Goal: Obtain resource: Download file/media

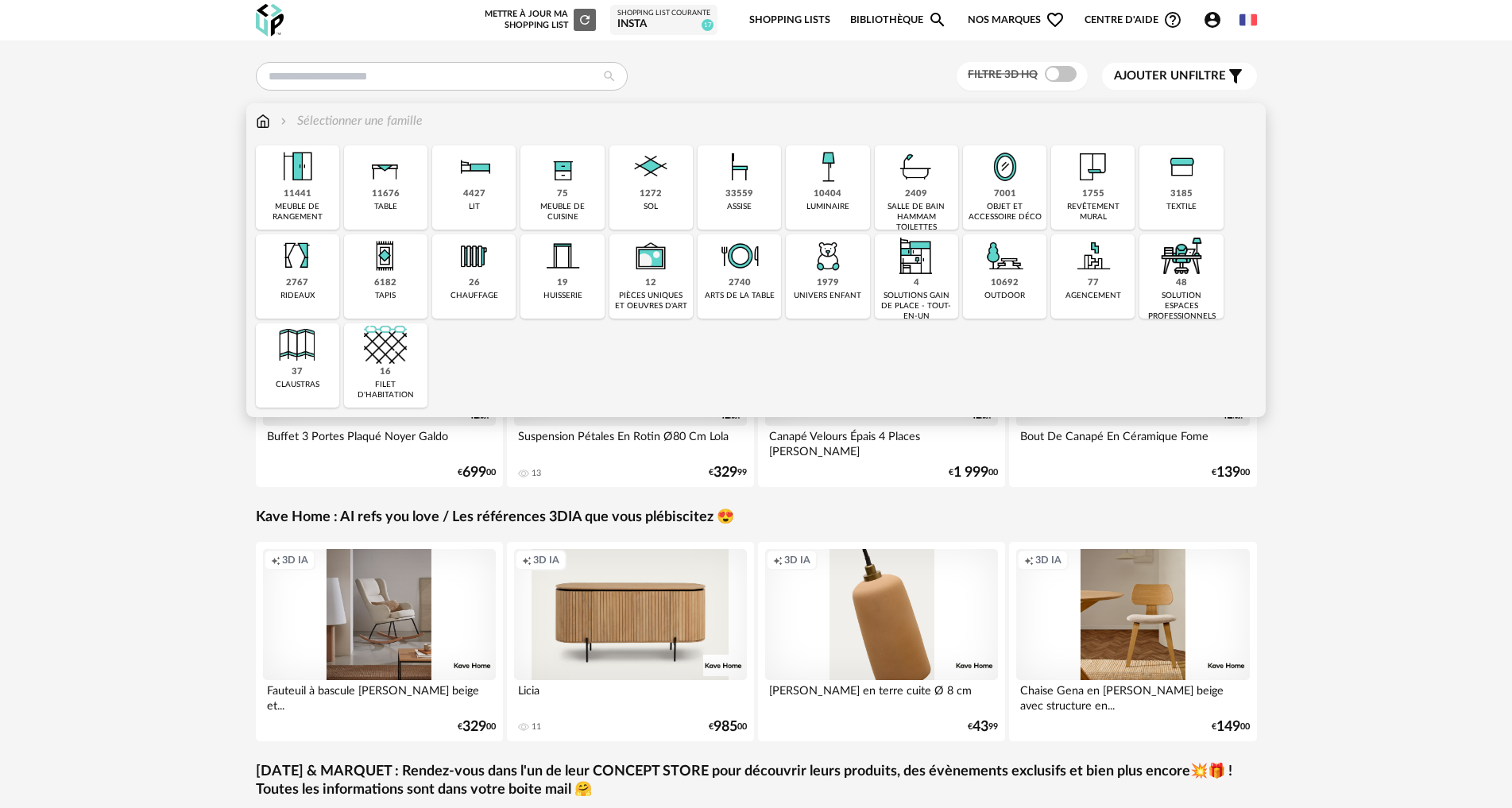
click at [291, 184] on img at bounding box center [297, 167] width 43 height 43
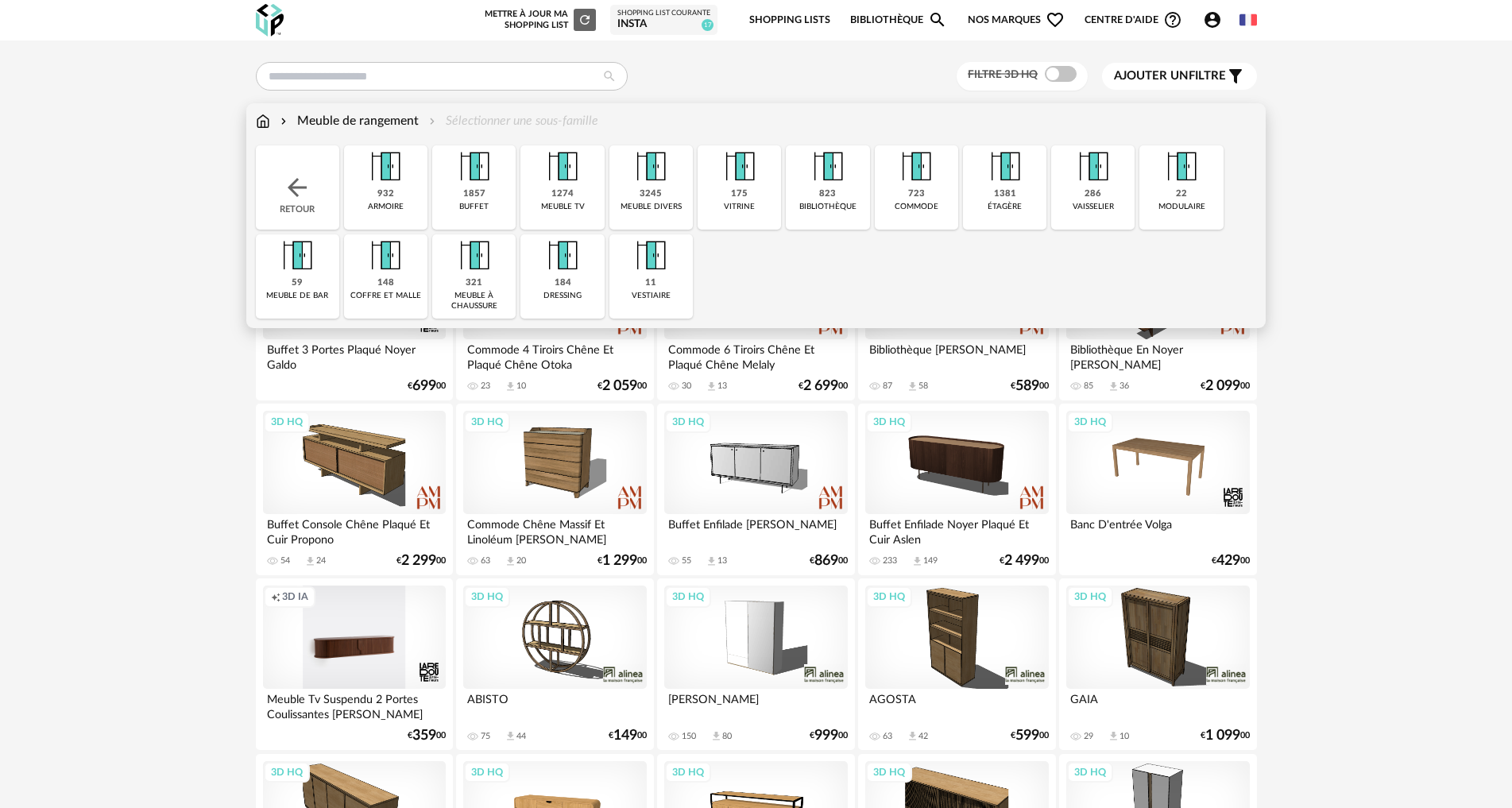
click at [583, 184] on img at bounding box center [562, 167] width 43 height 43
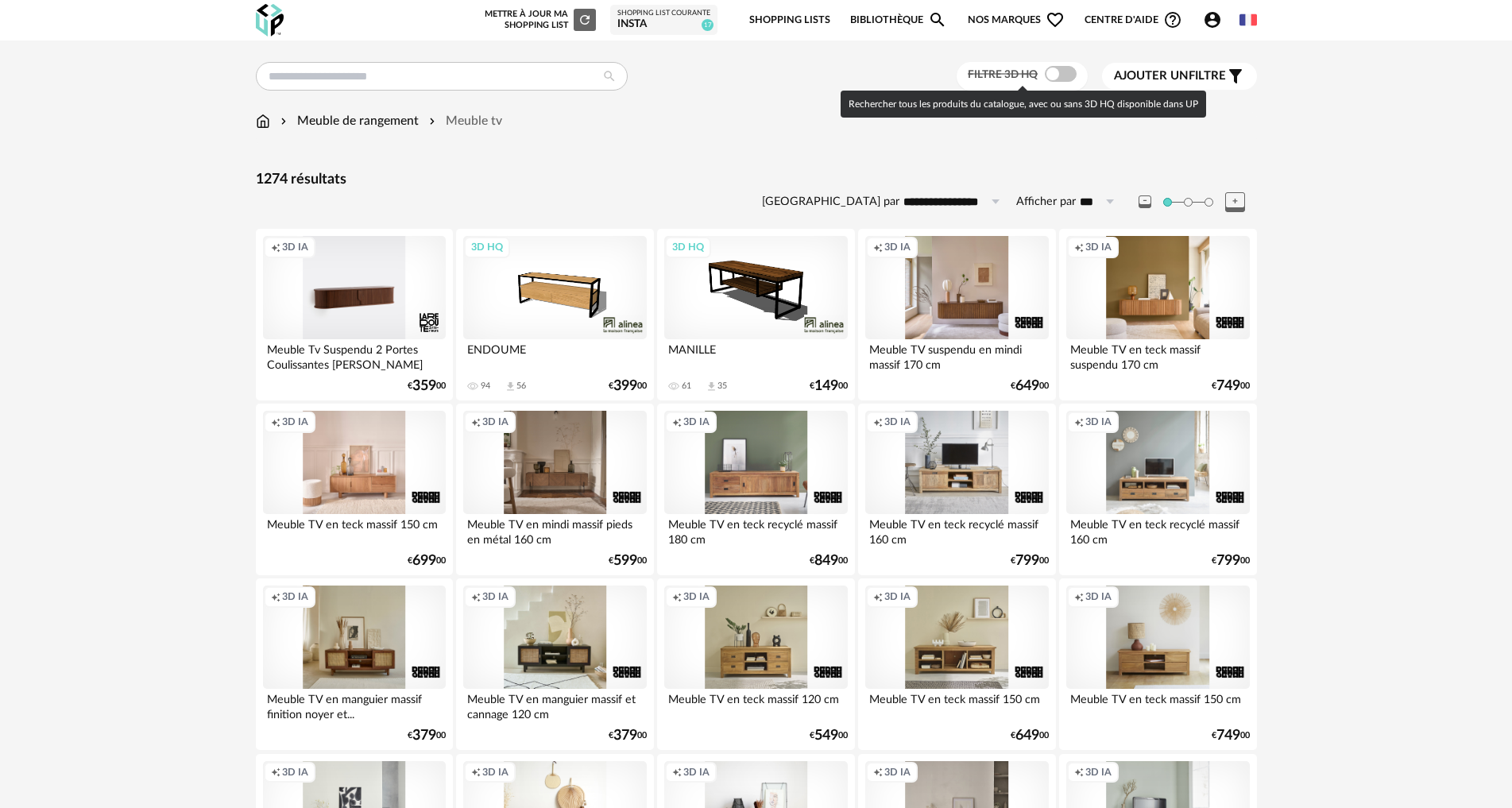
click at [1066, 68] on span at bounding box center [1060, 74] width 32 height 16
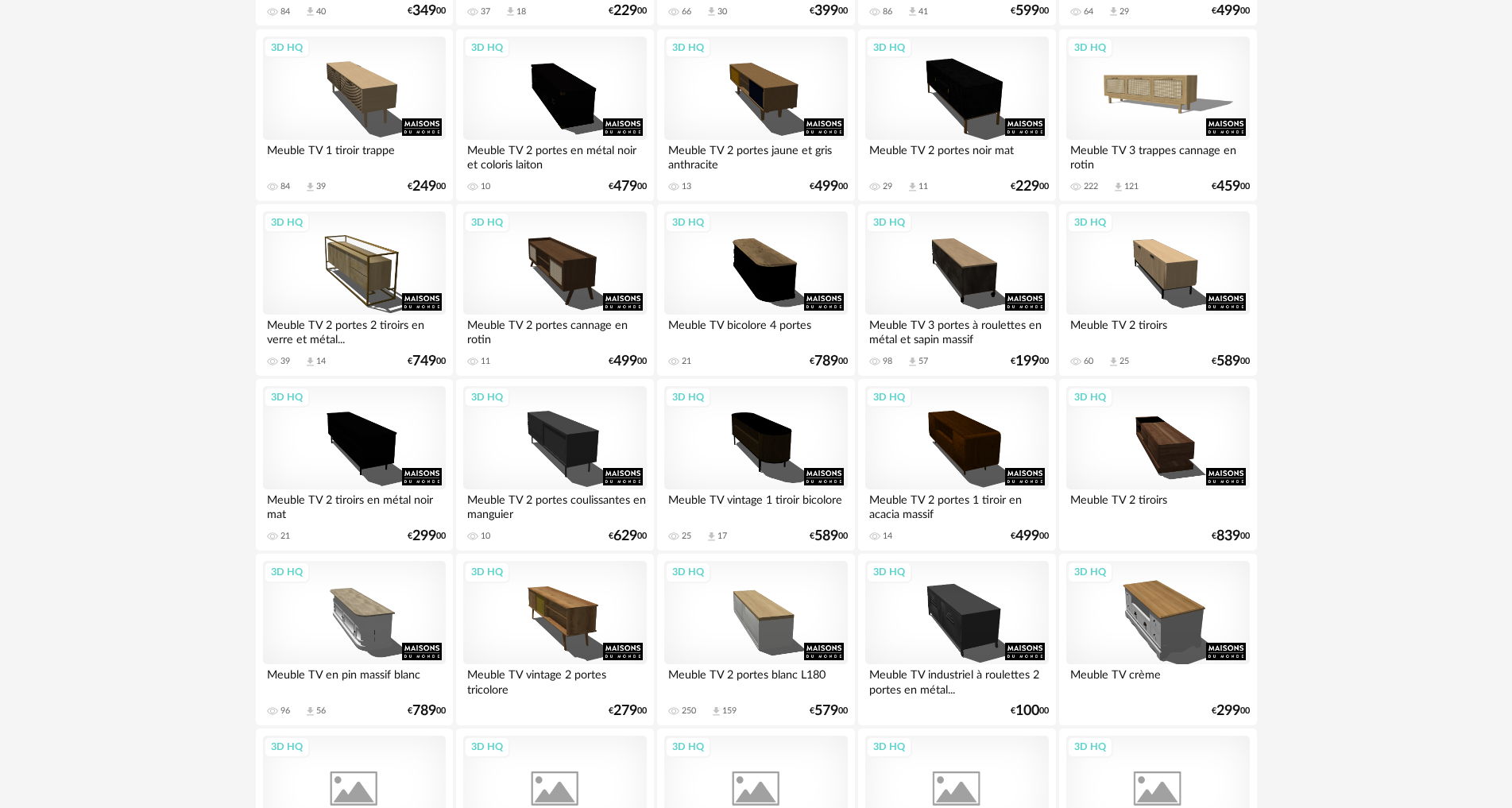
scroll to position [1430, 0]
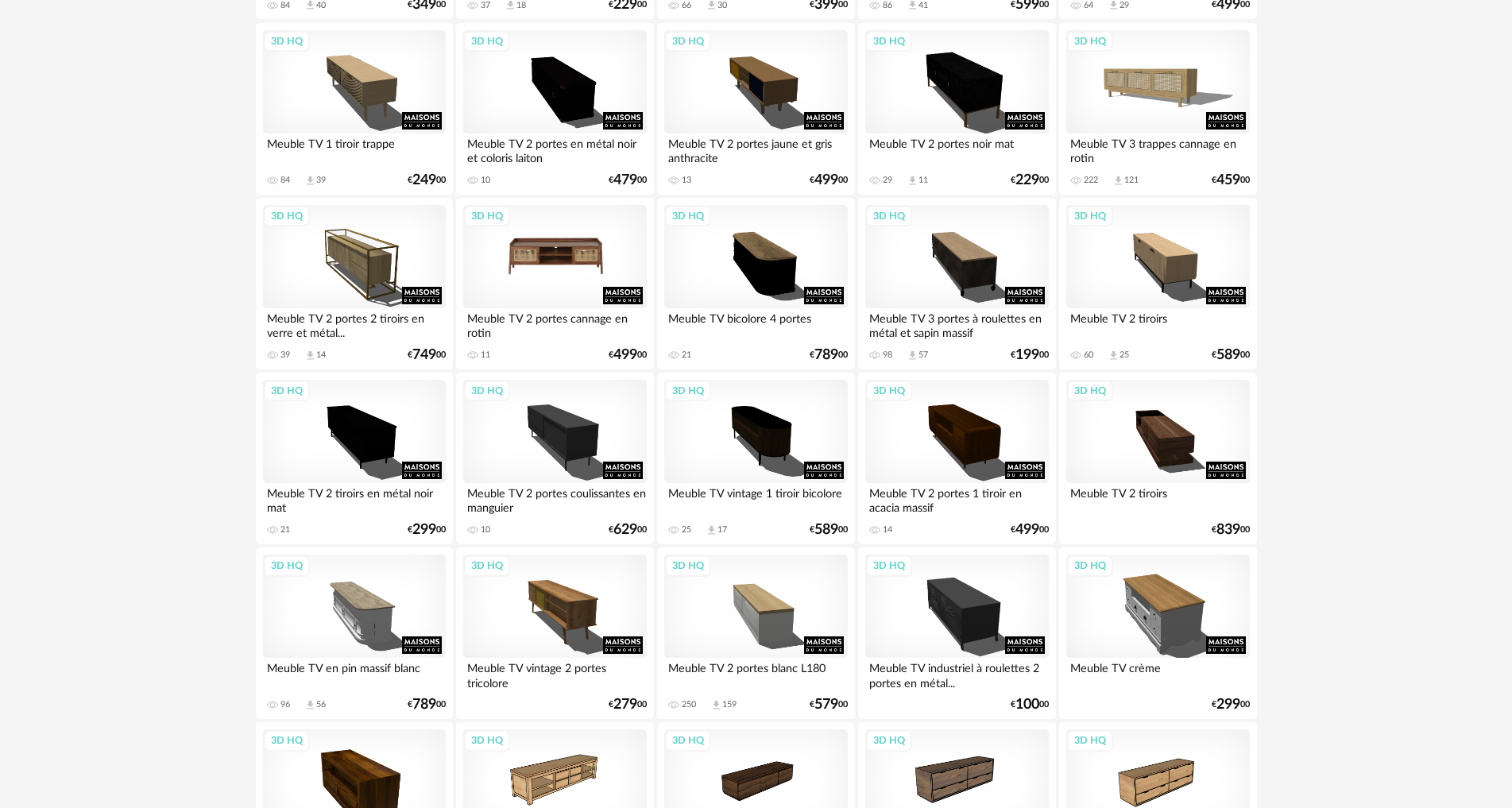
click at [563, 257] on div "3D HQ" at bounding box center [554, 257] width 183 height 104
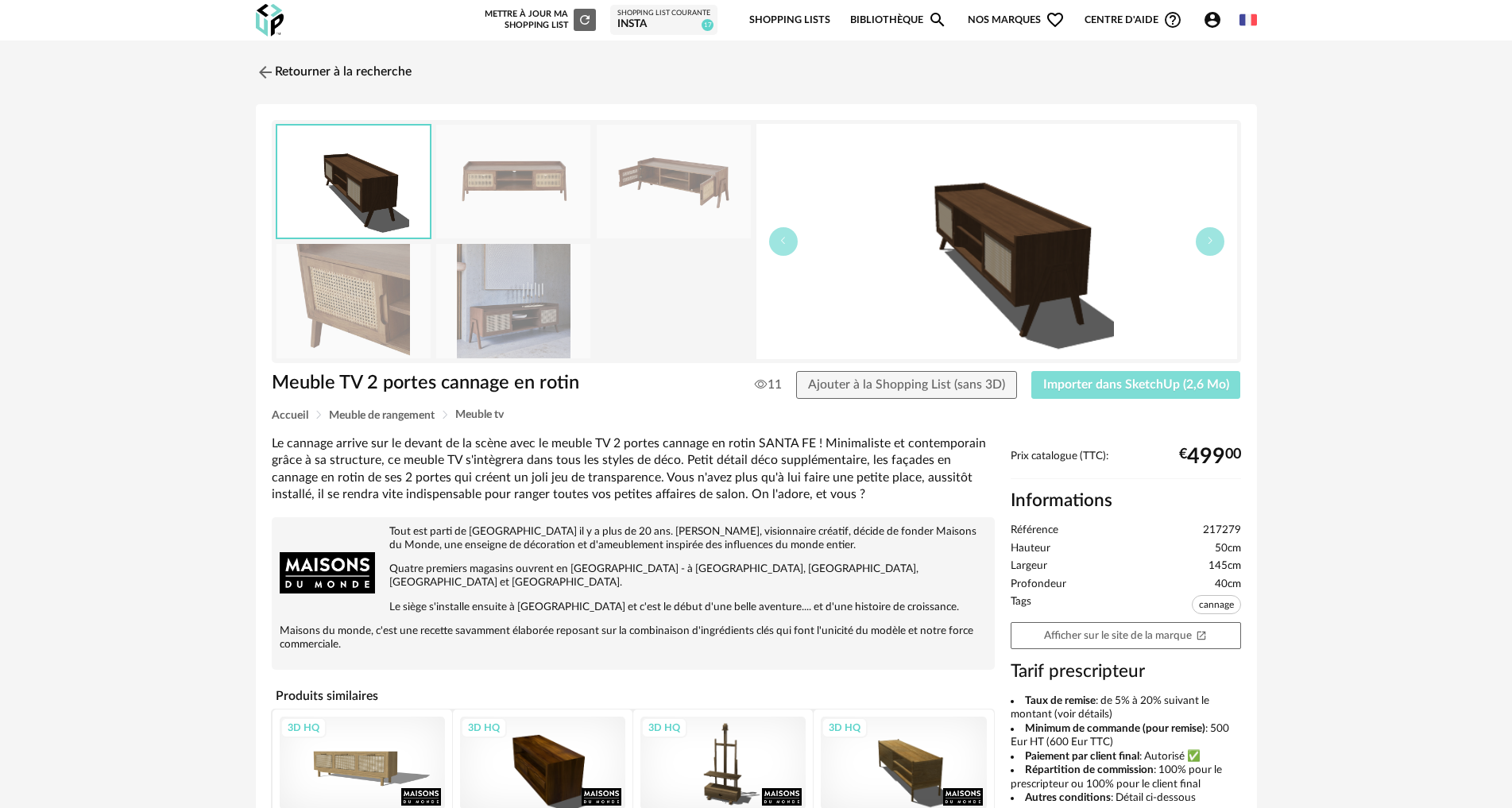
click at [1111, 381] on span "Importer dans SketchUp (2,6 Mo)" at bounding box center [1136, 384] width 186 height 12
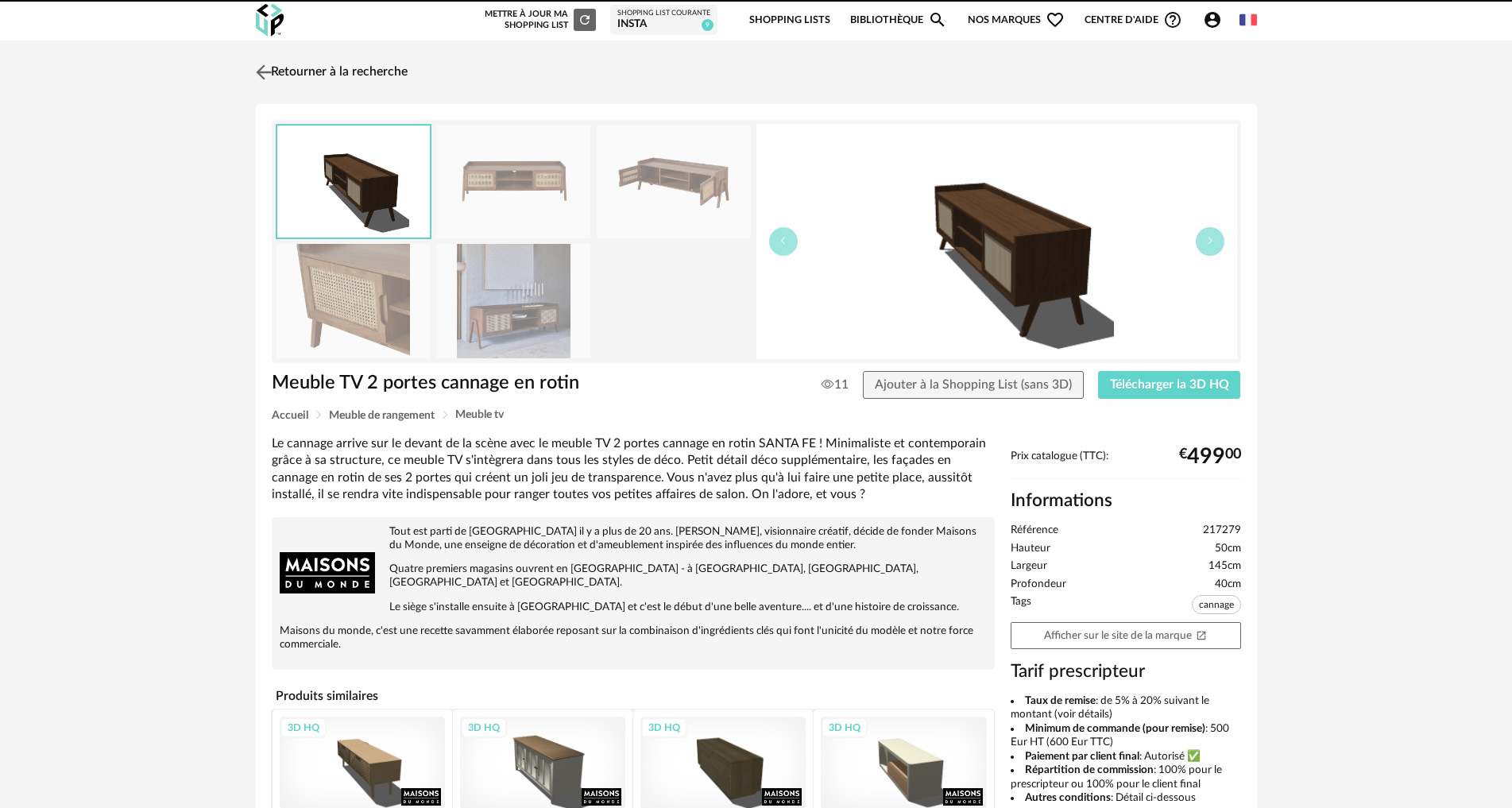
click at [353, 72] on link "Retourner à la recherche" at bounding box center [330, 72] width 155 height 35
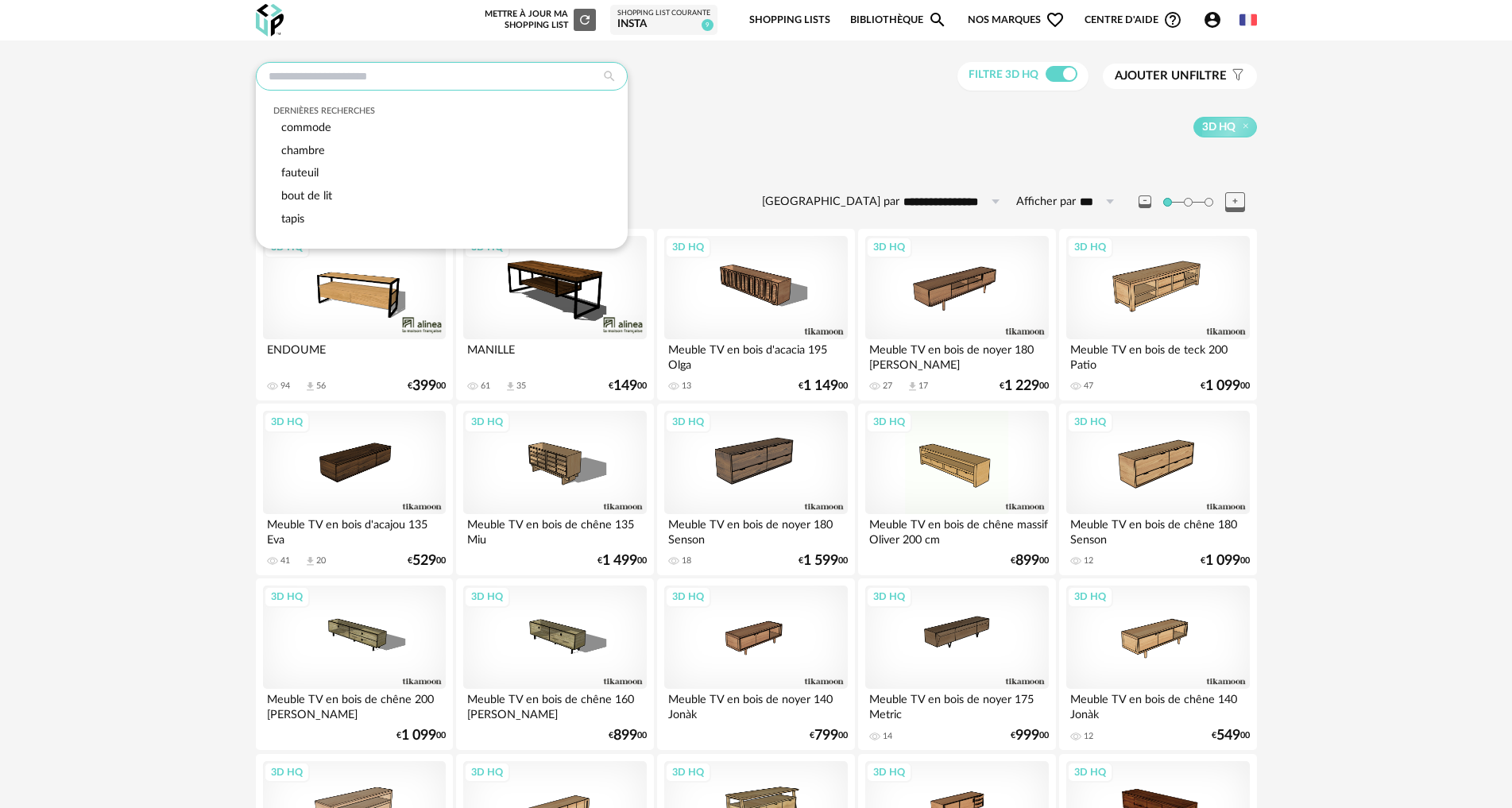
click at [362, 68] on input "text" at bounding box center [442, 77] width 372 height 29
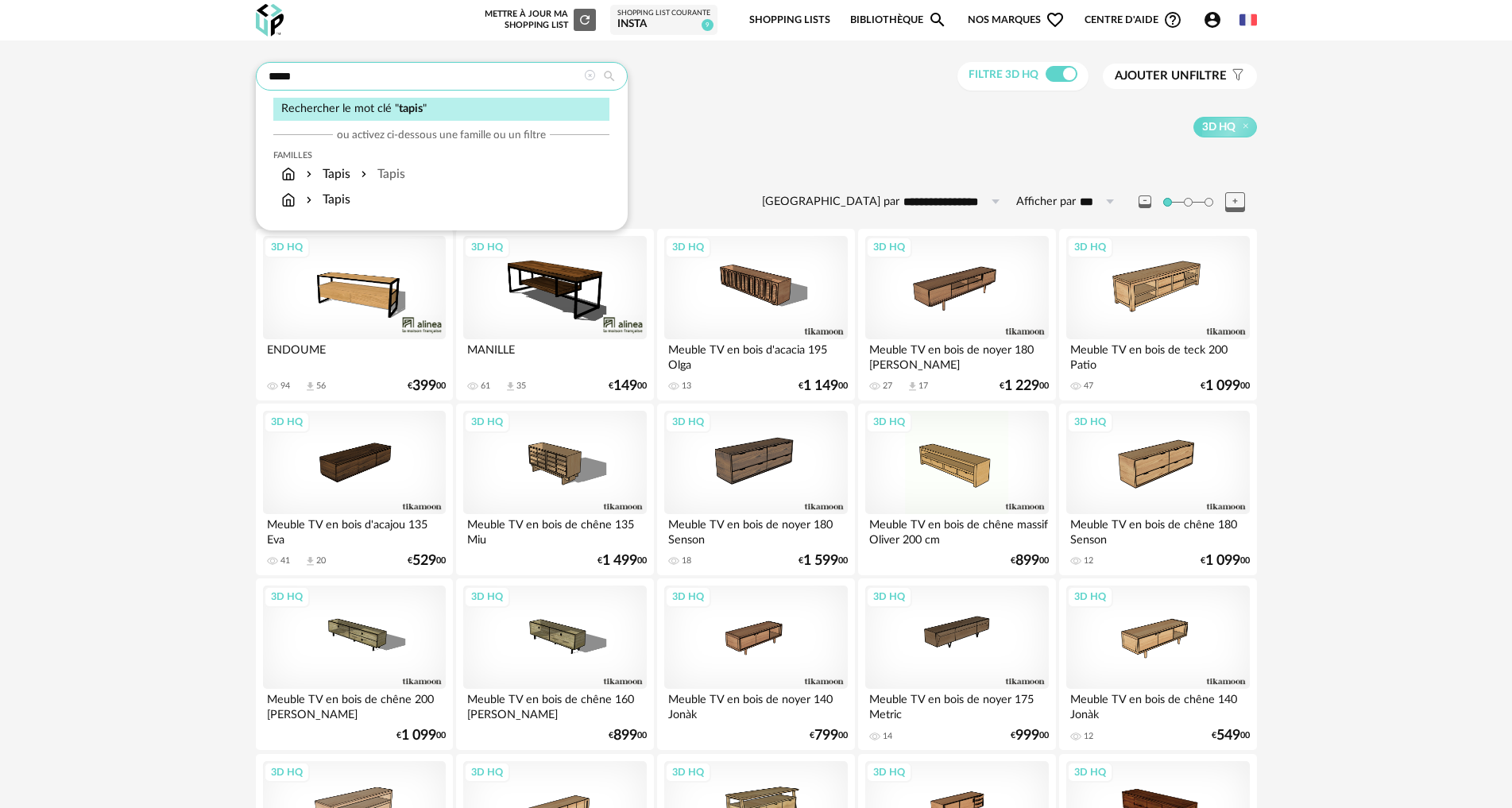
type input "*****"
type input "**********"
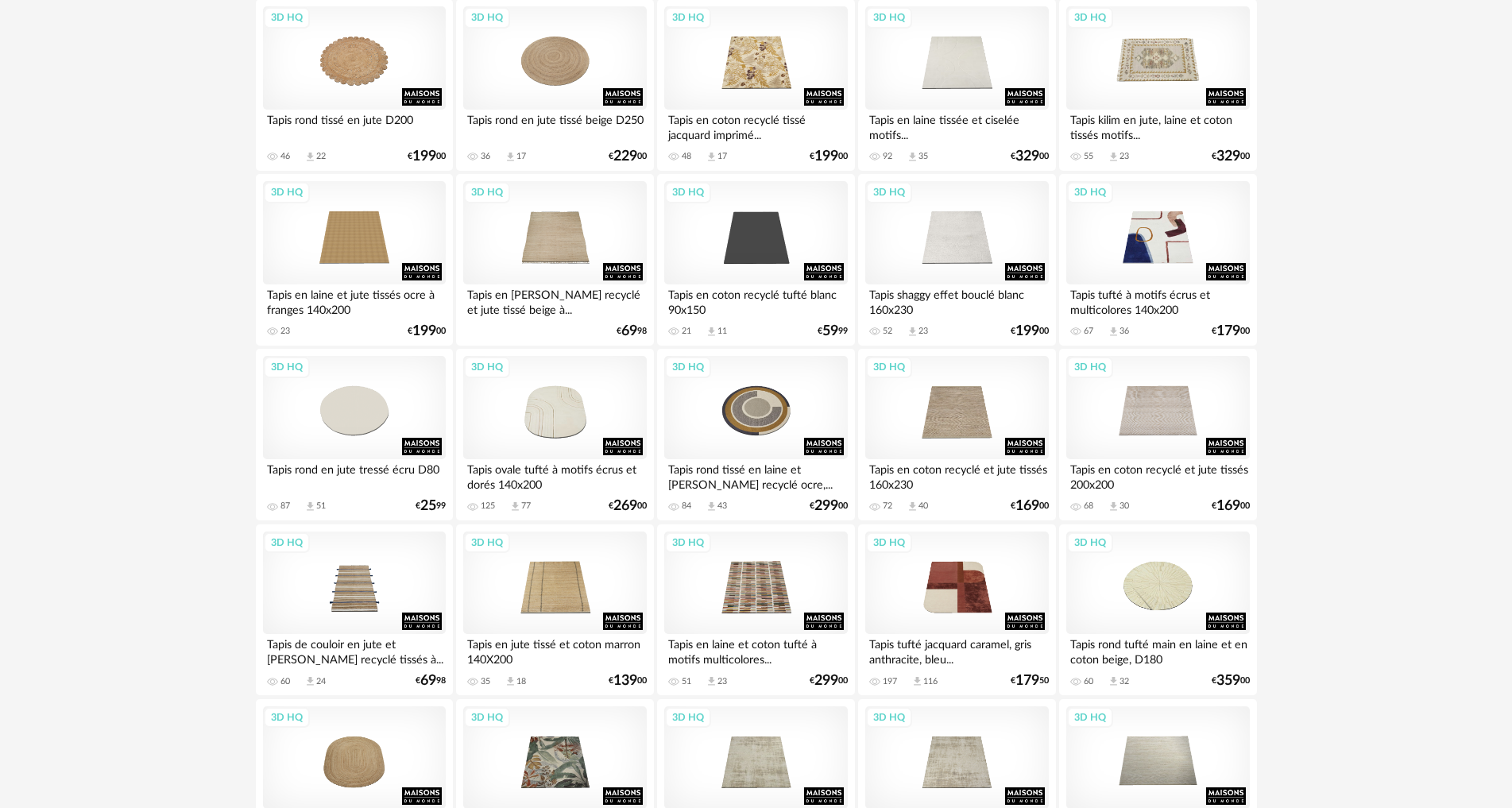
scroll to position [1986, 0]
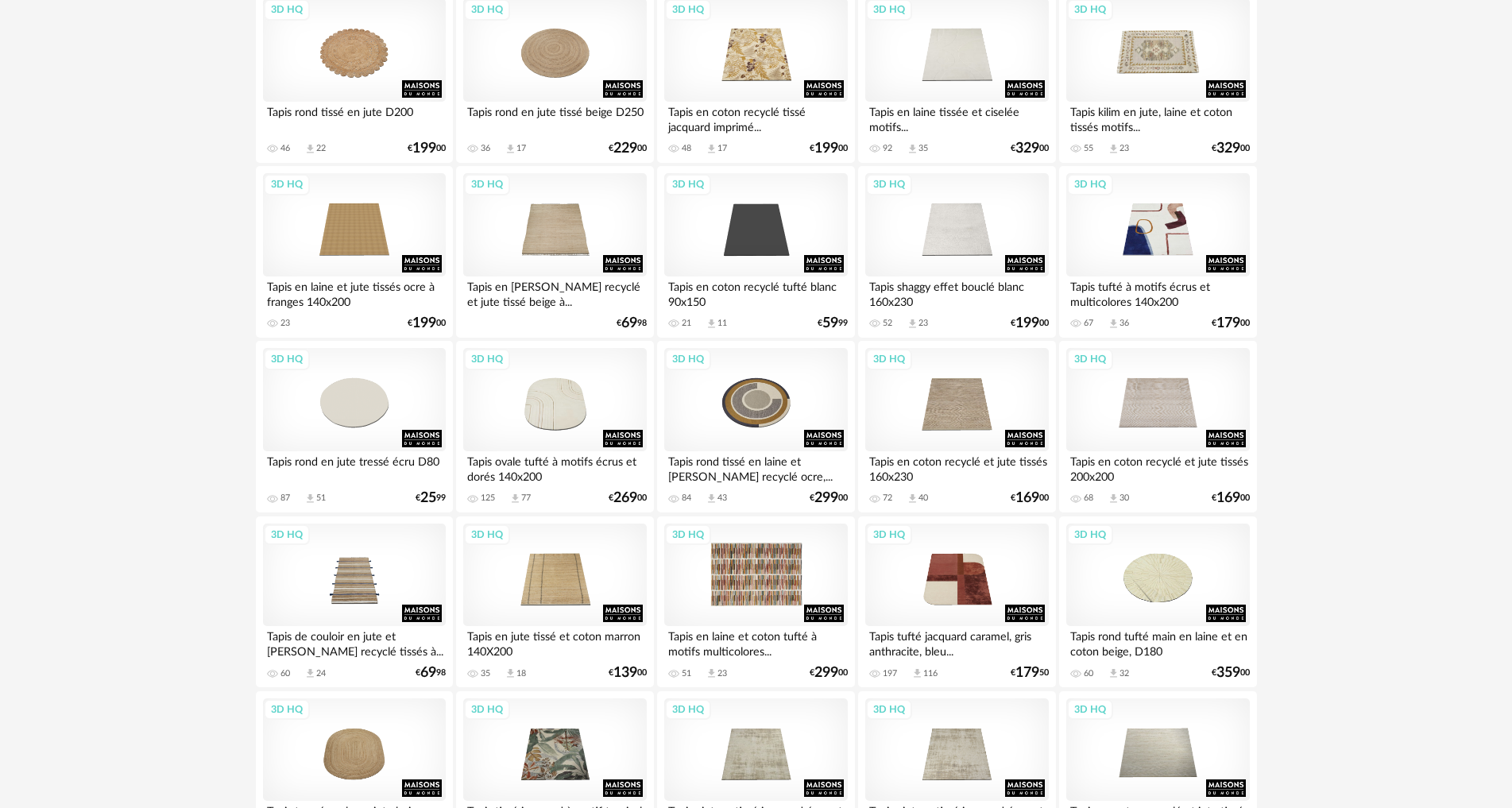
click at [753, 585] on div "3D HQ" at bounding box center [756, 575] width 183 height 104
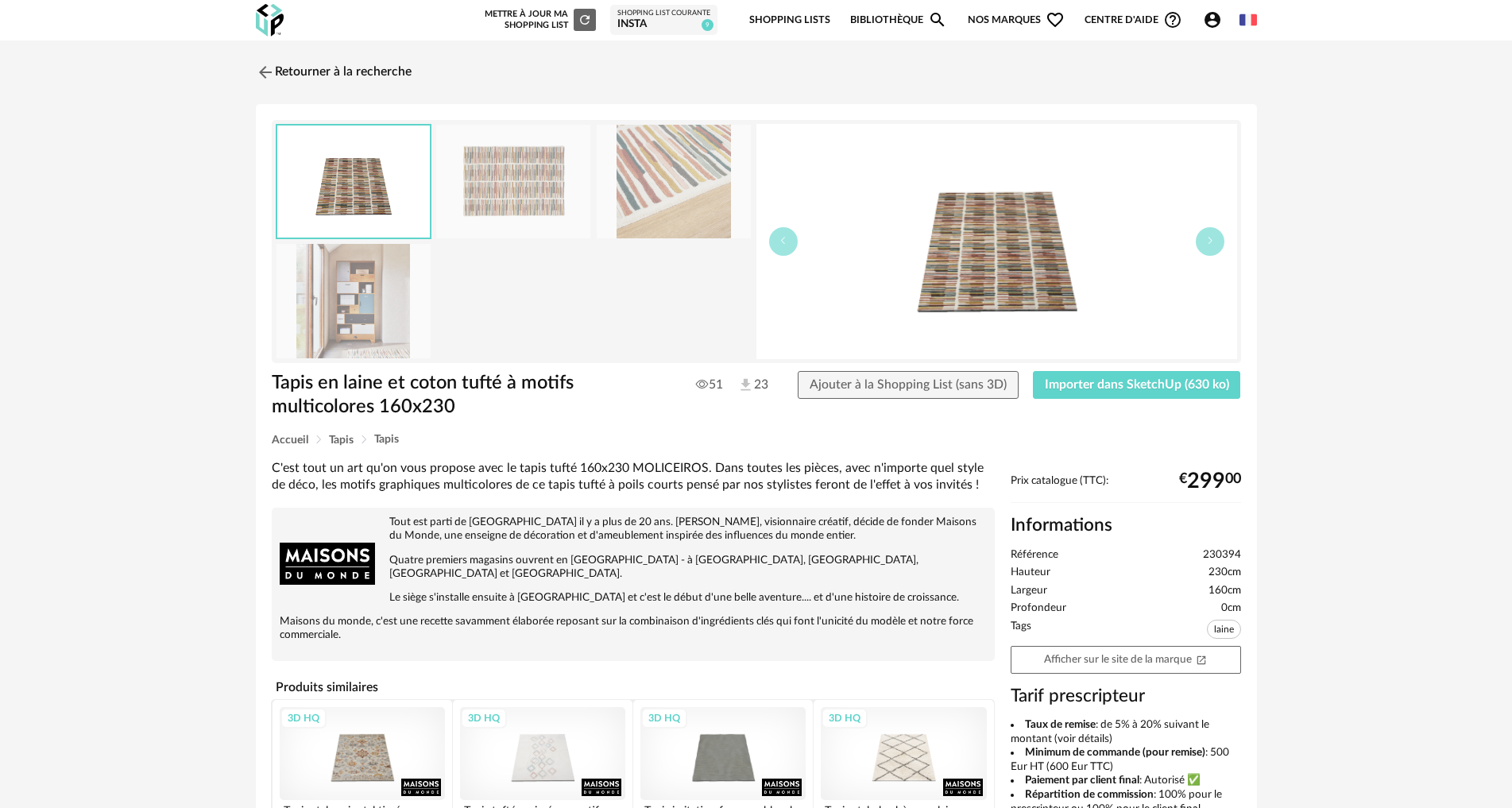
click at [385, 331] on img at bounding box center [353, 300] width 154 height 114
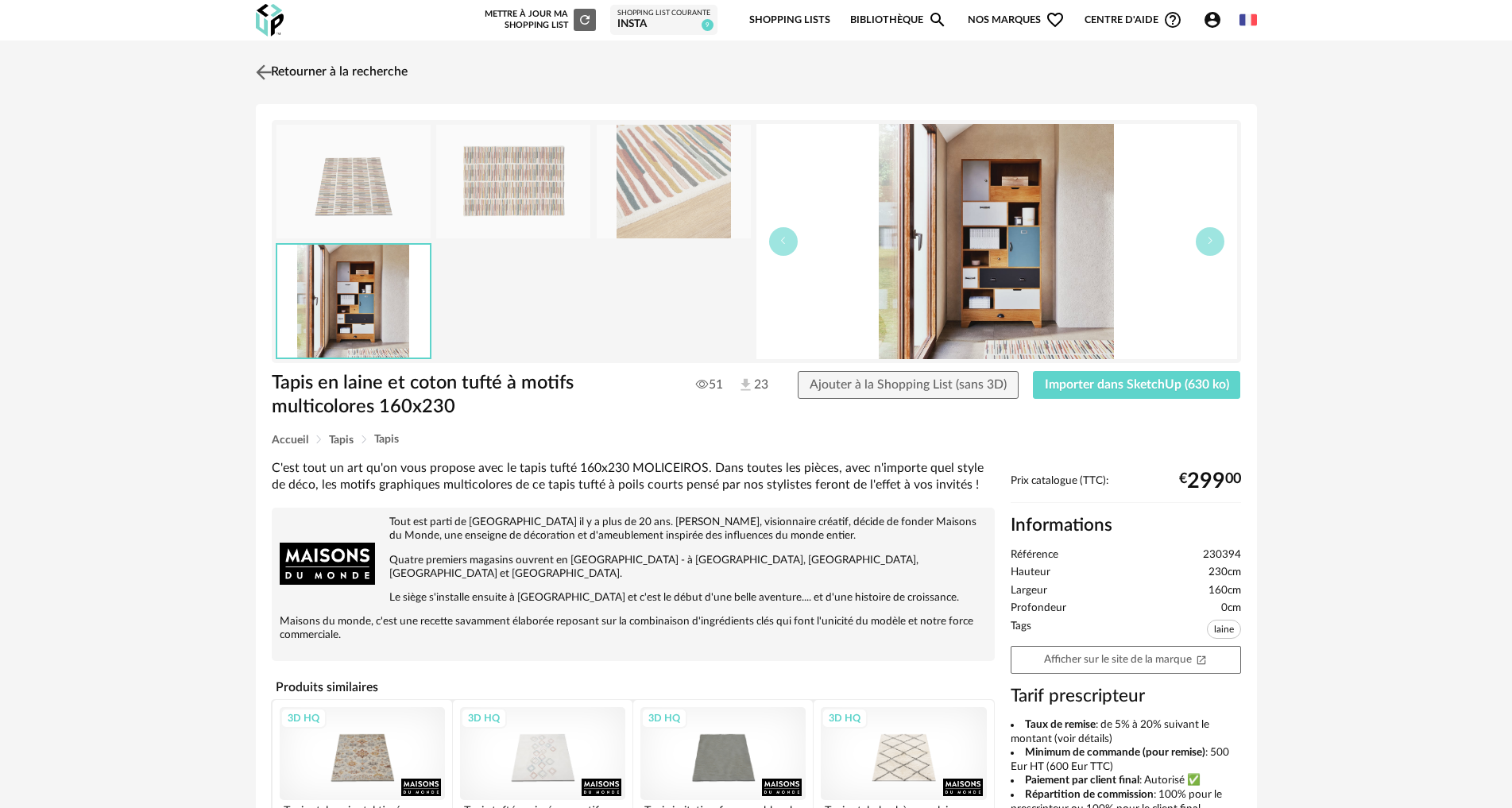
click at [270, 67] on img at bounding box center [264, 72] width 23 height 23
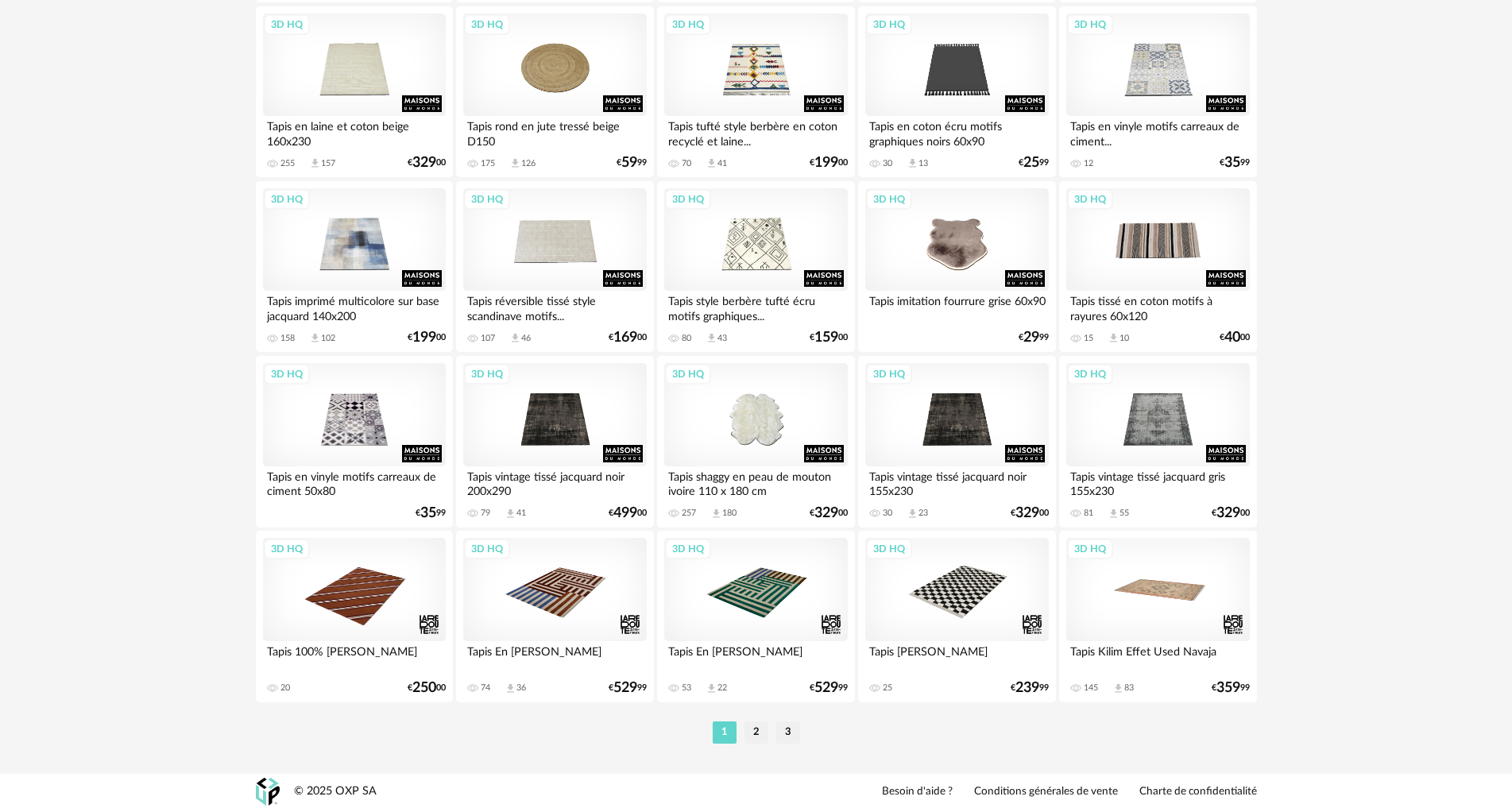
scroll to position [3021, 0]
click at [756, 732] on li "2" at bounding box center [756, 731] width 24 height 22
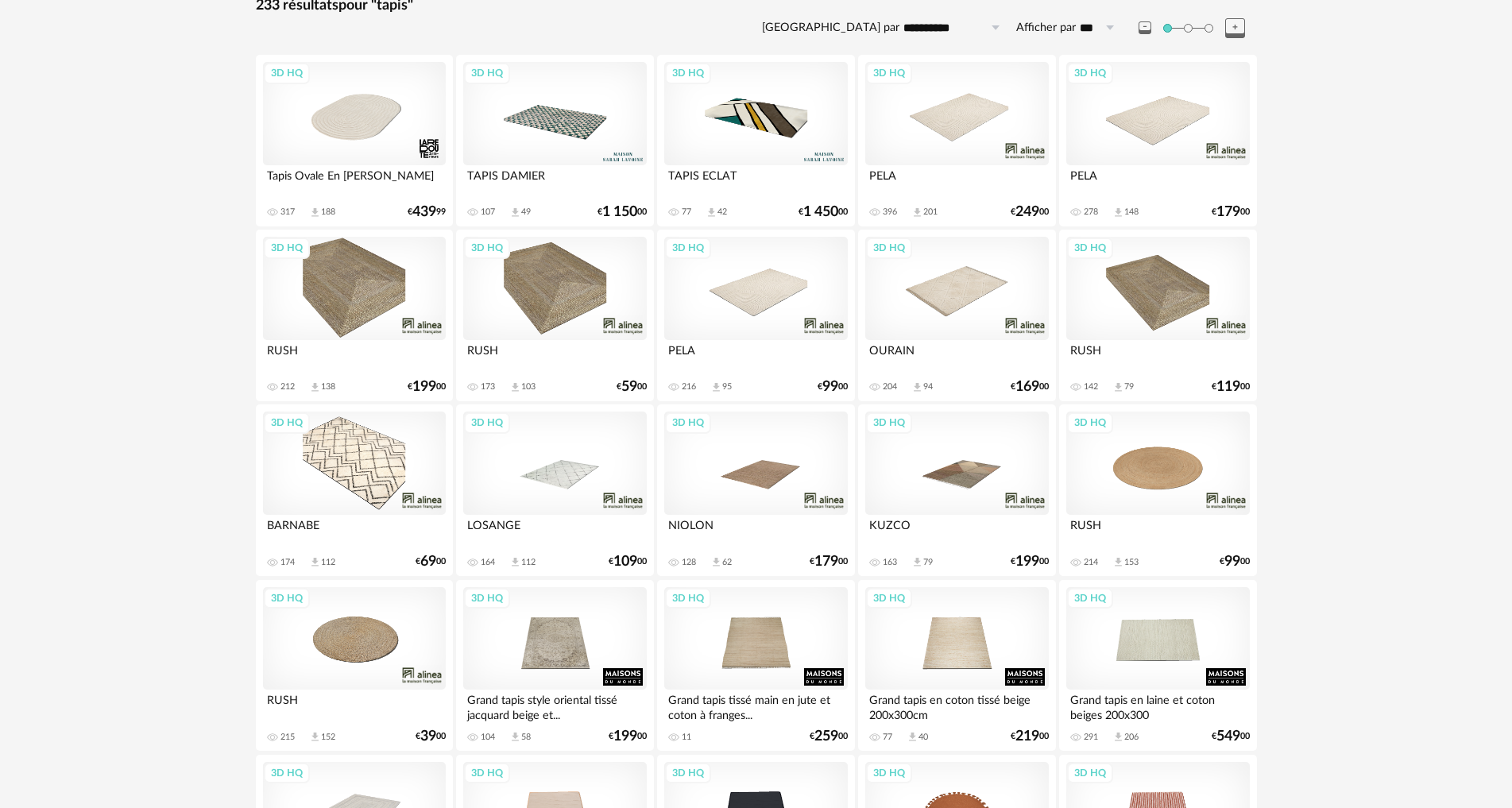
scroll to position [397, 0]
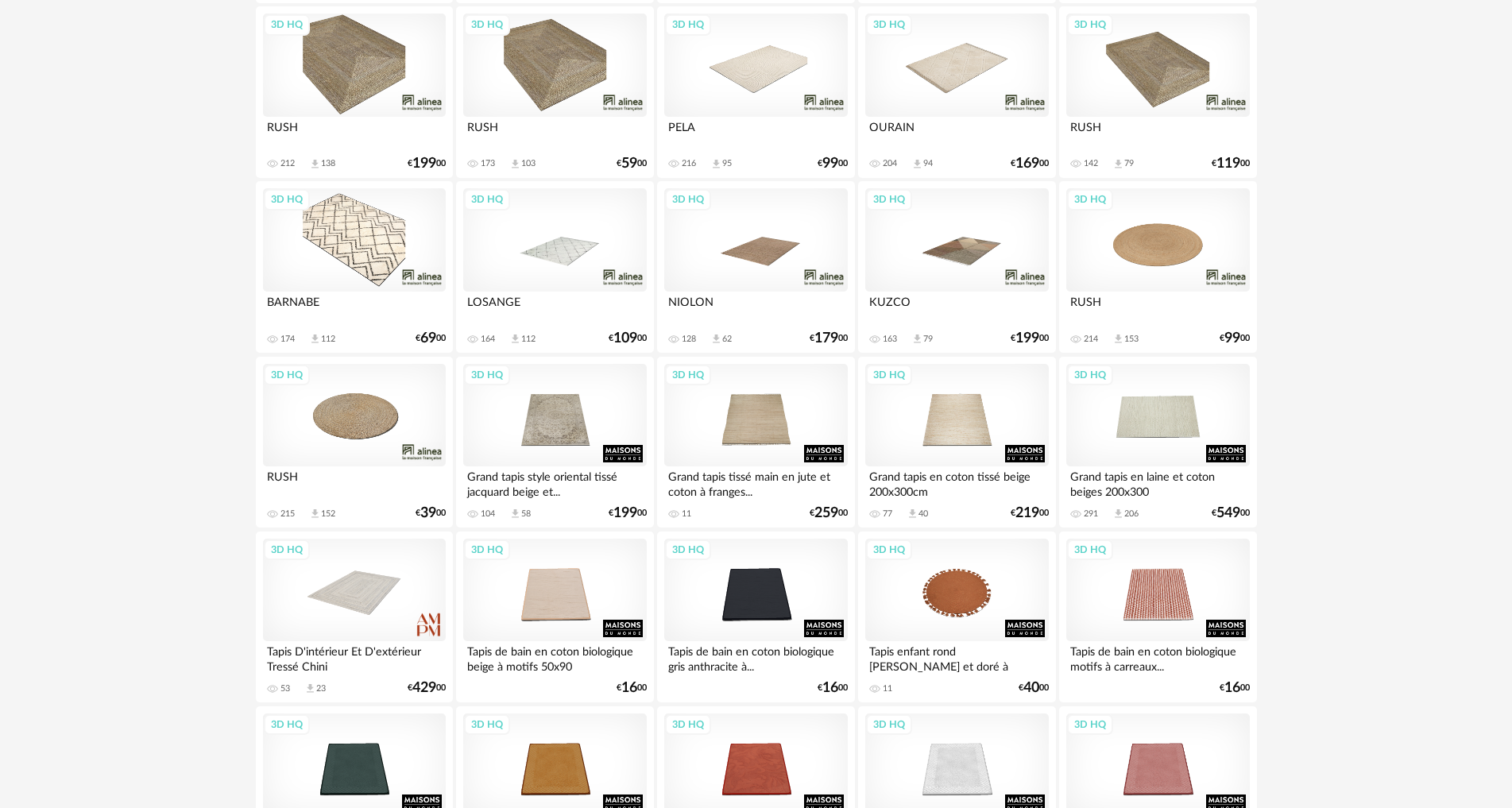
click at [983, 256] on div "3D HQ" at bounding box center [957, 240] width 183 height 104
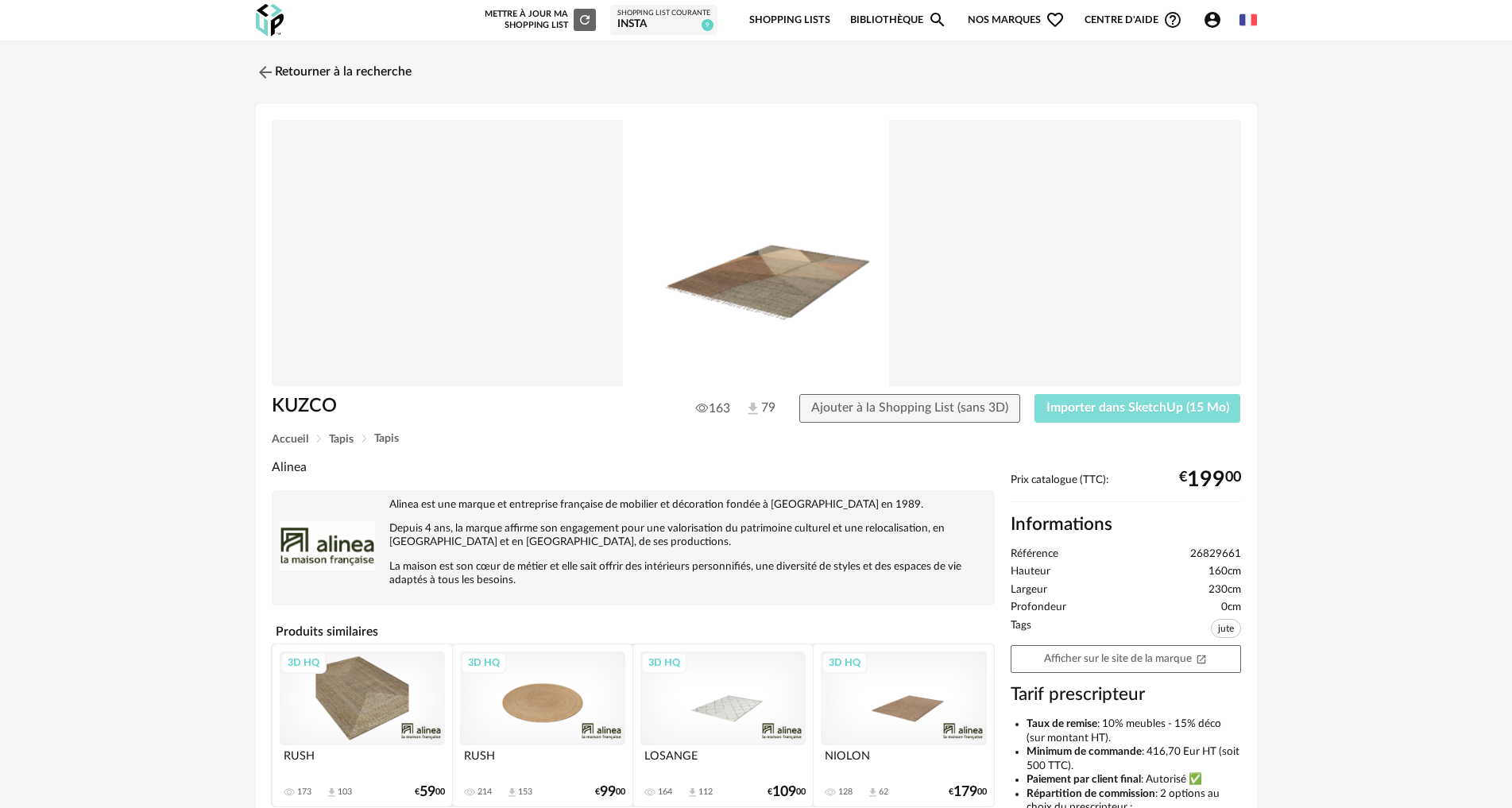
click at [1134, 418] on button "Importer dans SketchUp (15 Mo)" at bounding box center [1138, 408] width 207 height 29
click at [280, 69] on link "Retourner à la recherche" at bounding box center [330, 72] width 155 height 35
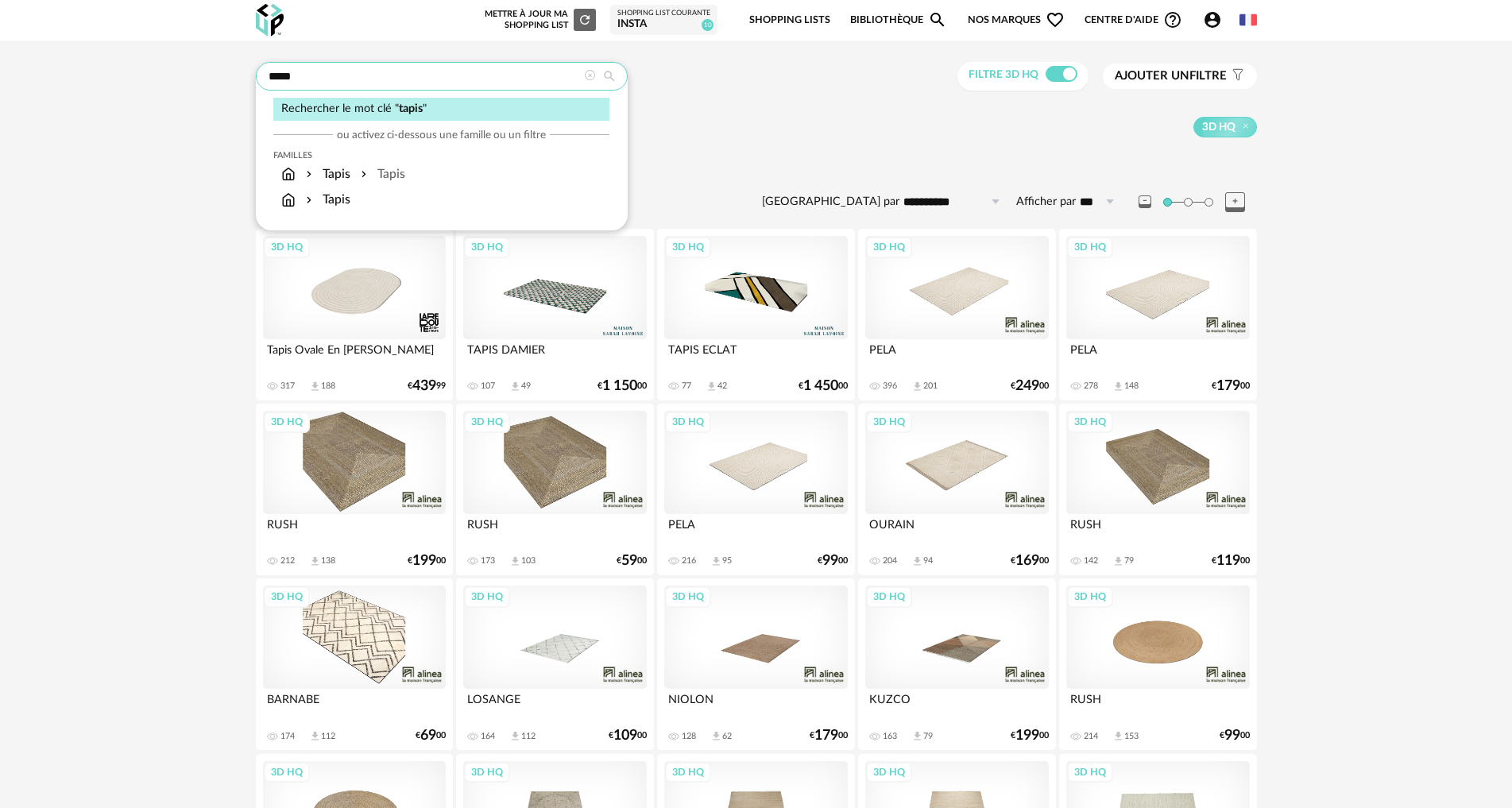
drag, startPoint x: 295, startPoint y: 82, endPoint x: 95, endPoint y: 65, distance: 200.7
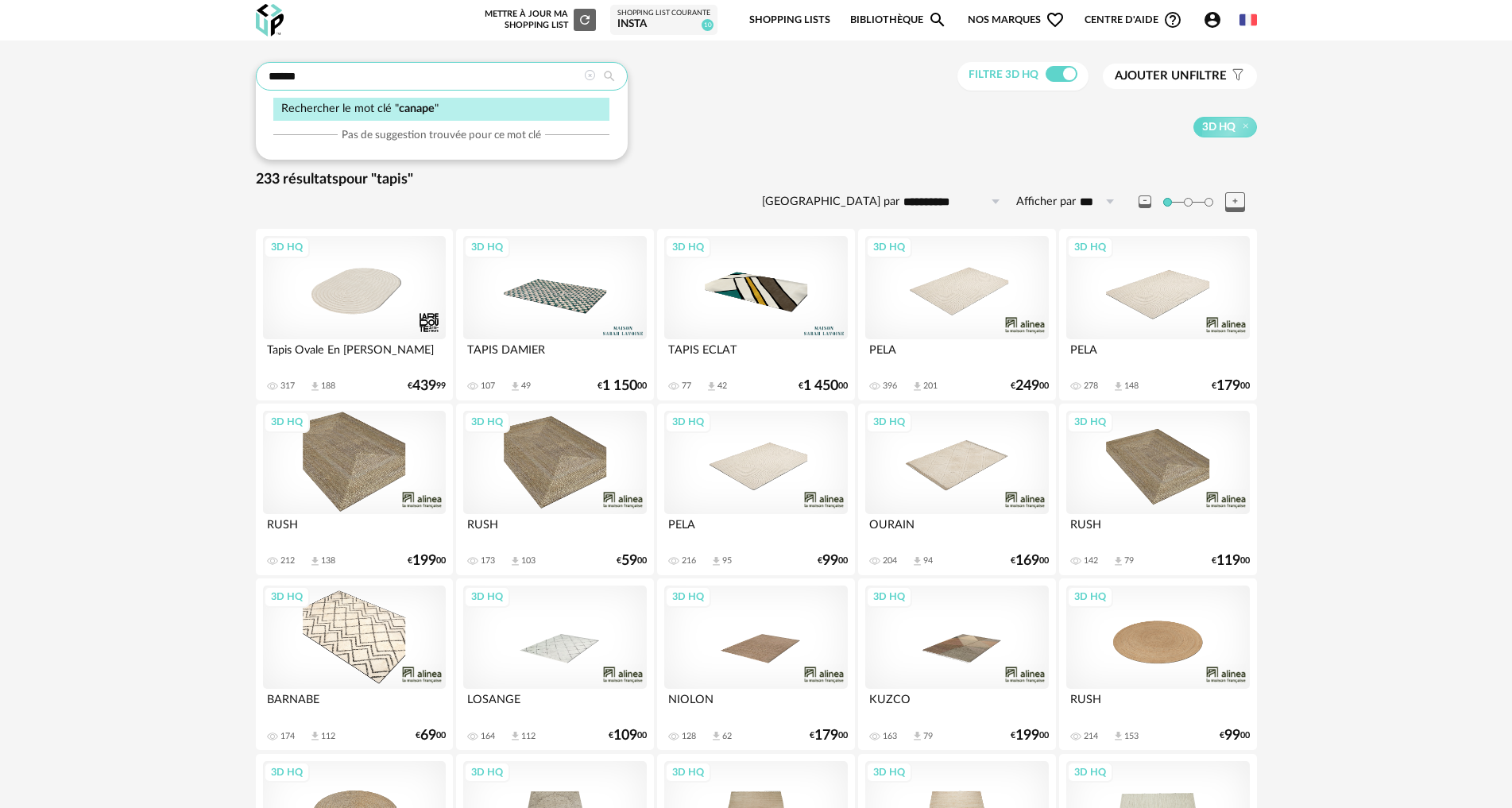
type input "******"
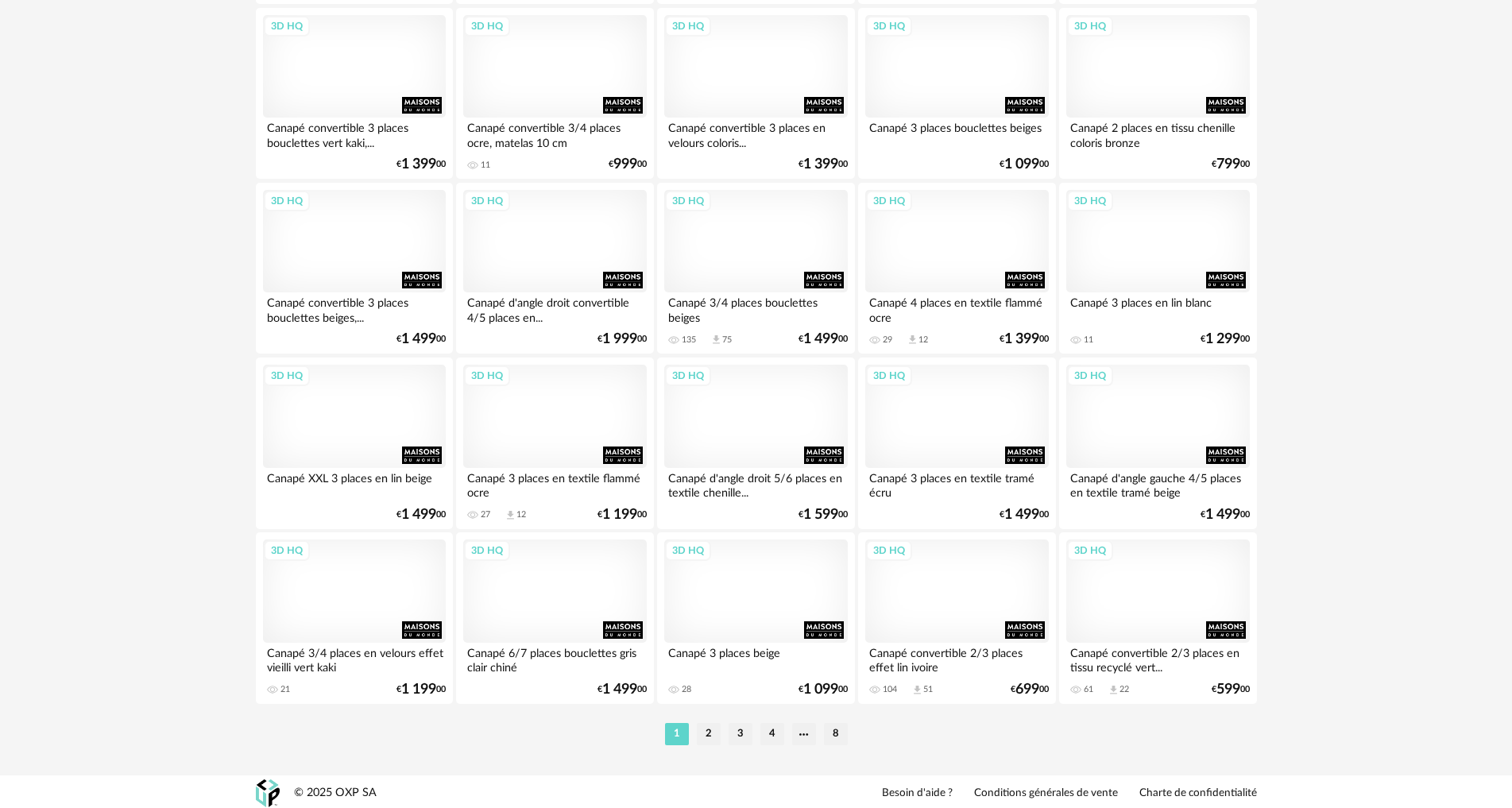
scroll to position [3021, 0]
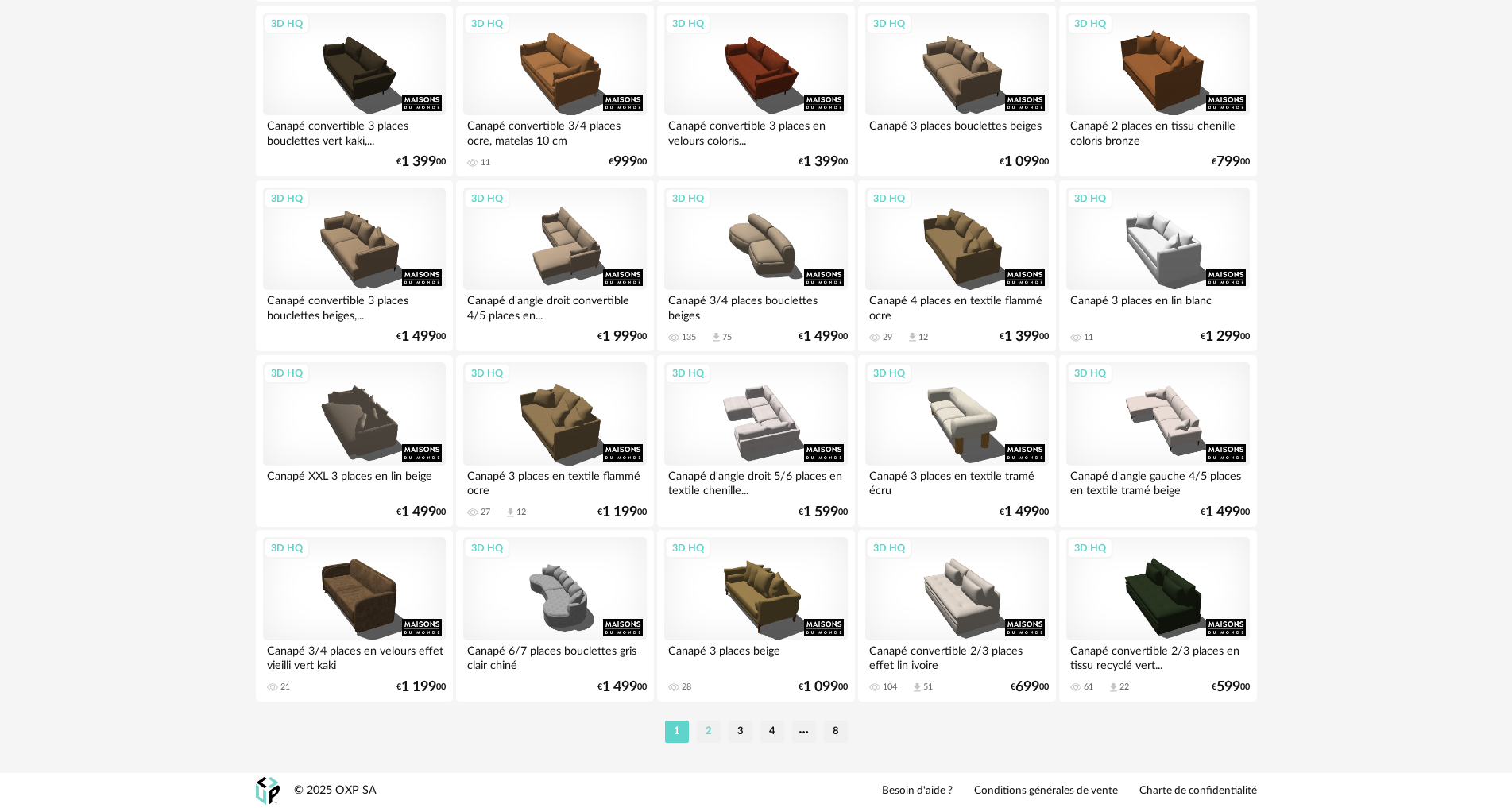
click at [708, 732] on li "2" at bounding box center [709, 731] width 24 height 22
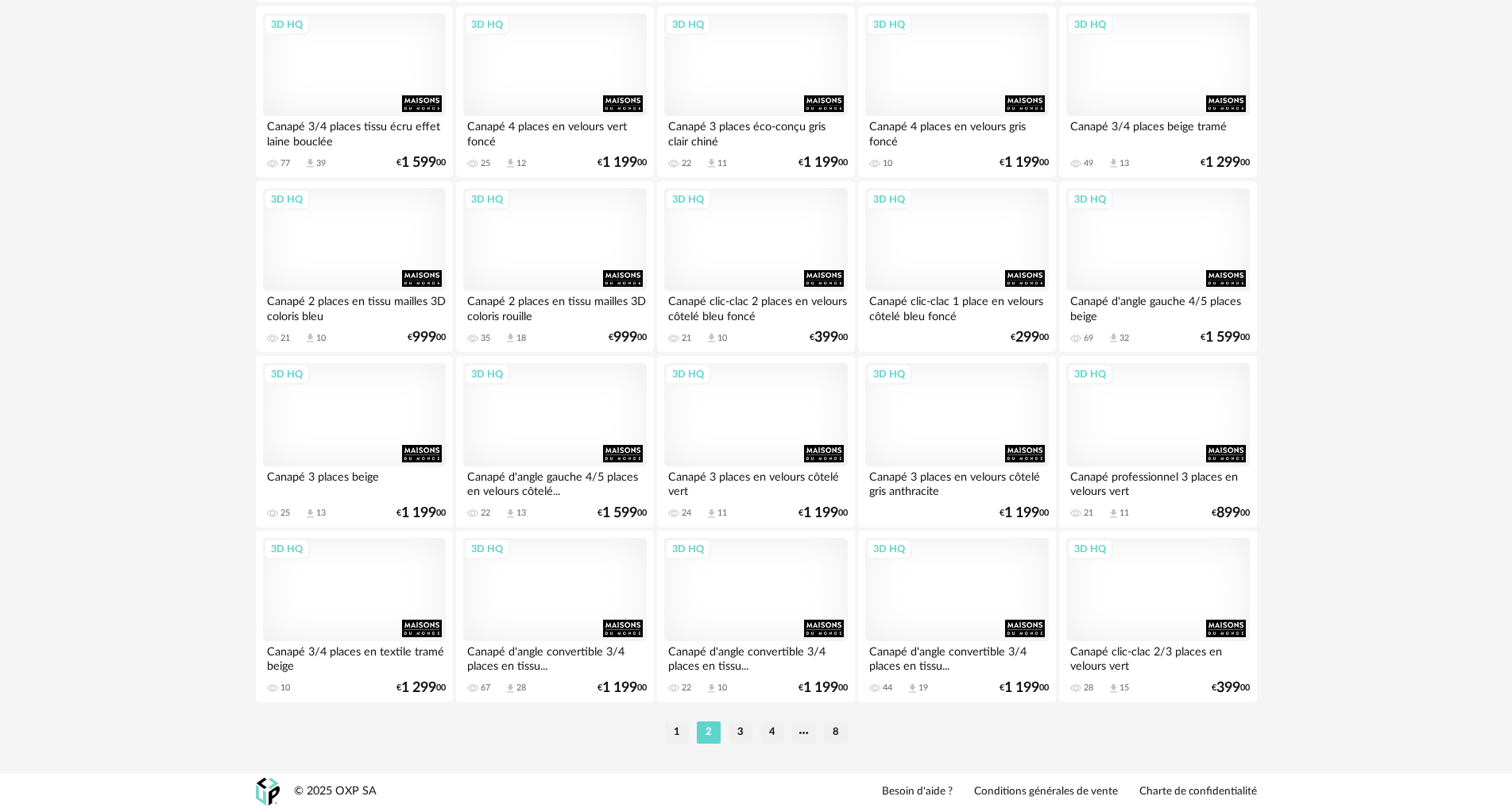
scroll to position [3021, 0]
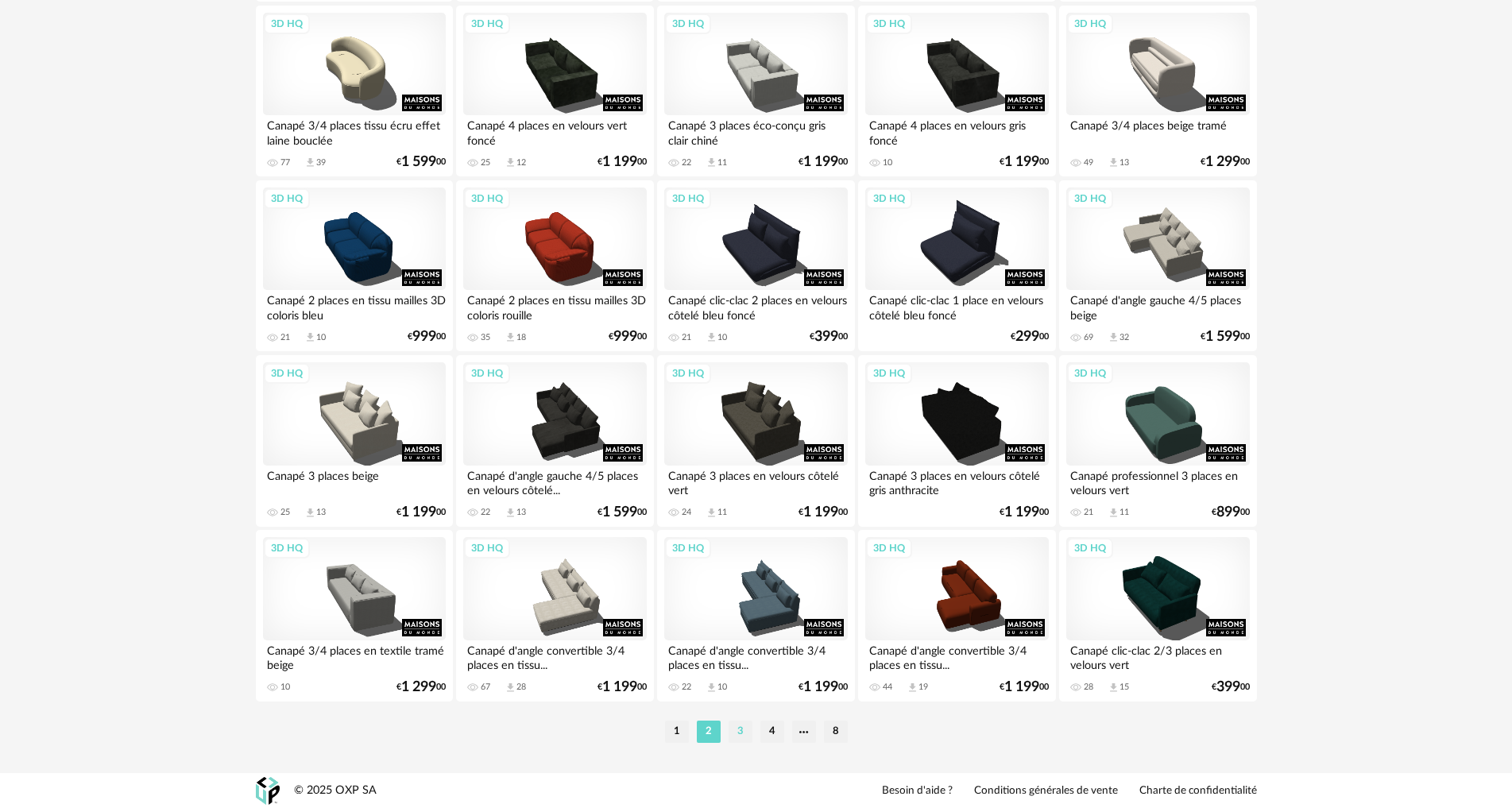
click at [740, 730] on li "3" at bounding box center [740, 731] width 24 height 22
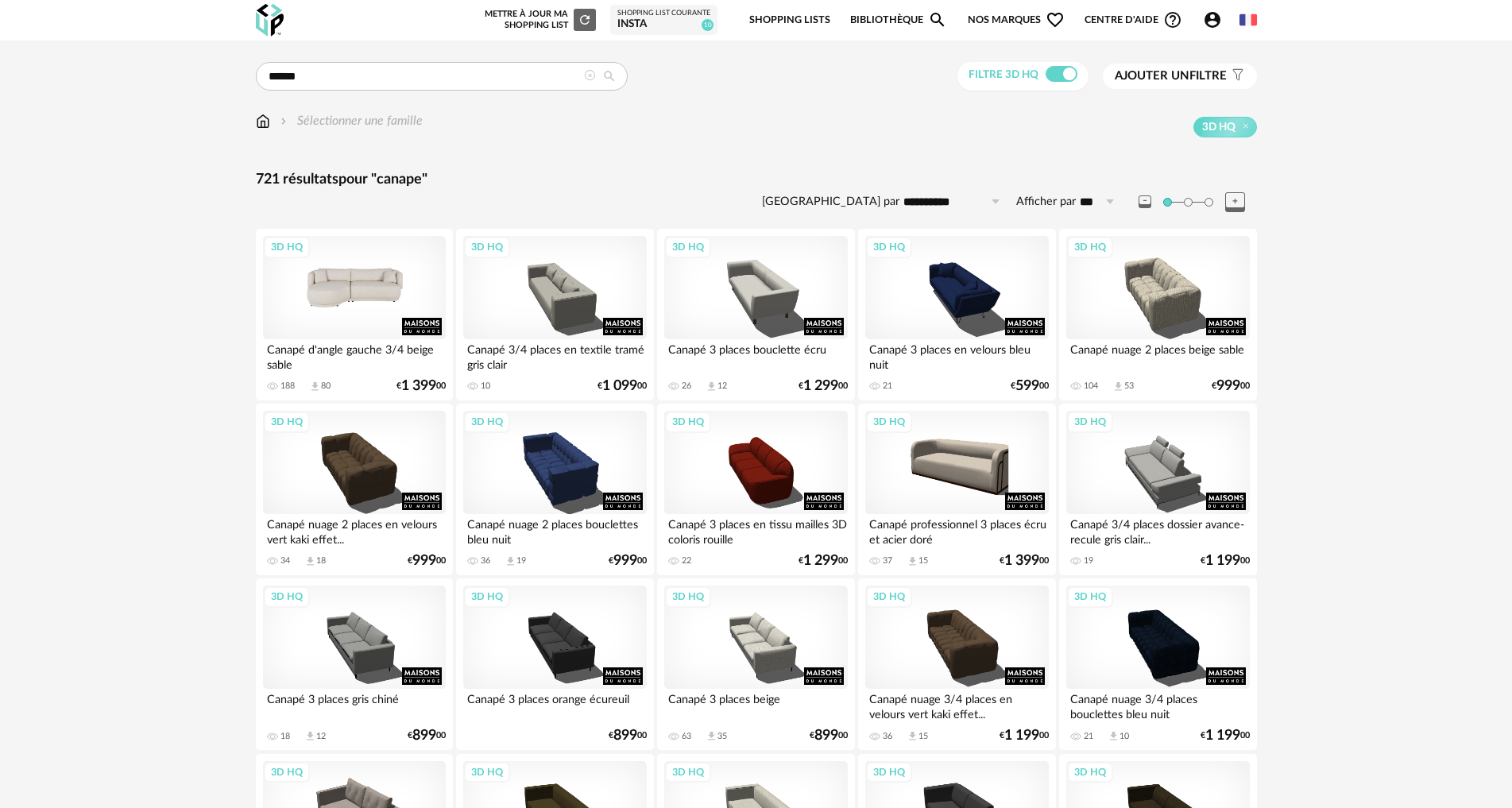
click at [373, 310] on div "3D HQ" at bounding box center [354, 288] width 183 height 104
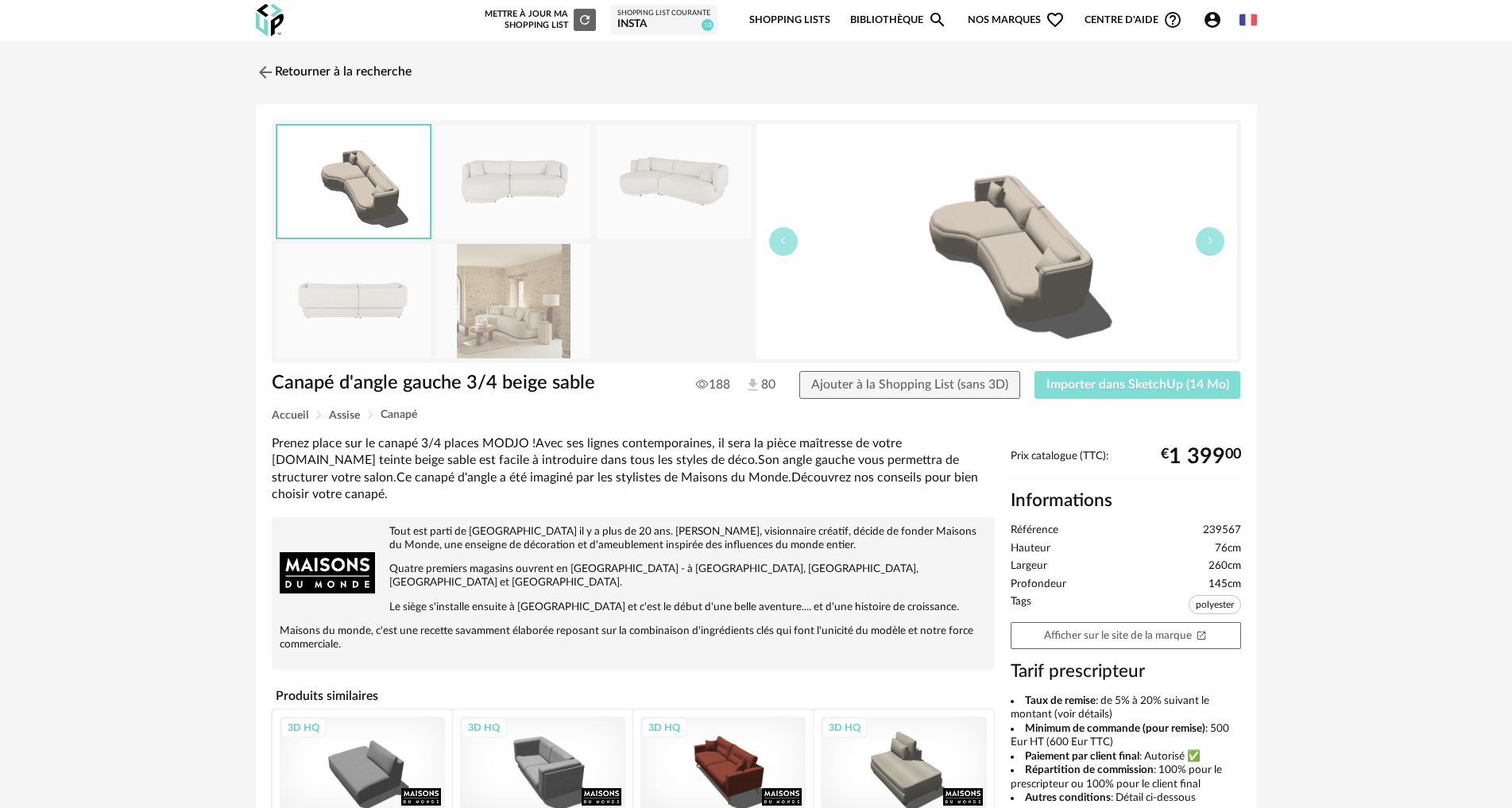
click at [1139, 392] on button "Importer dans SketchUp (14 Mo)" at bounding box center [1138, 385] width 207 height 29
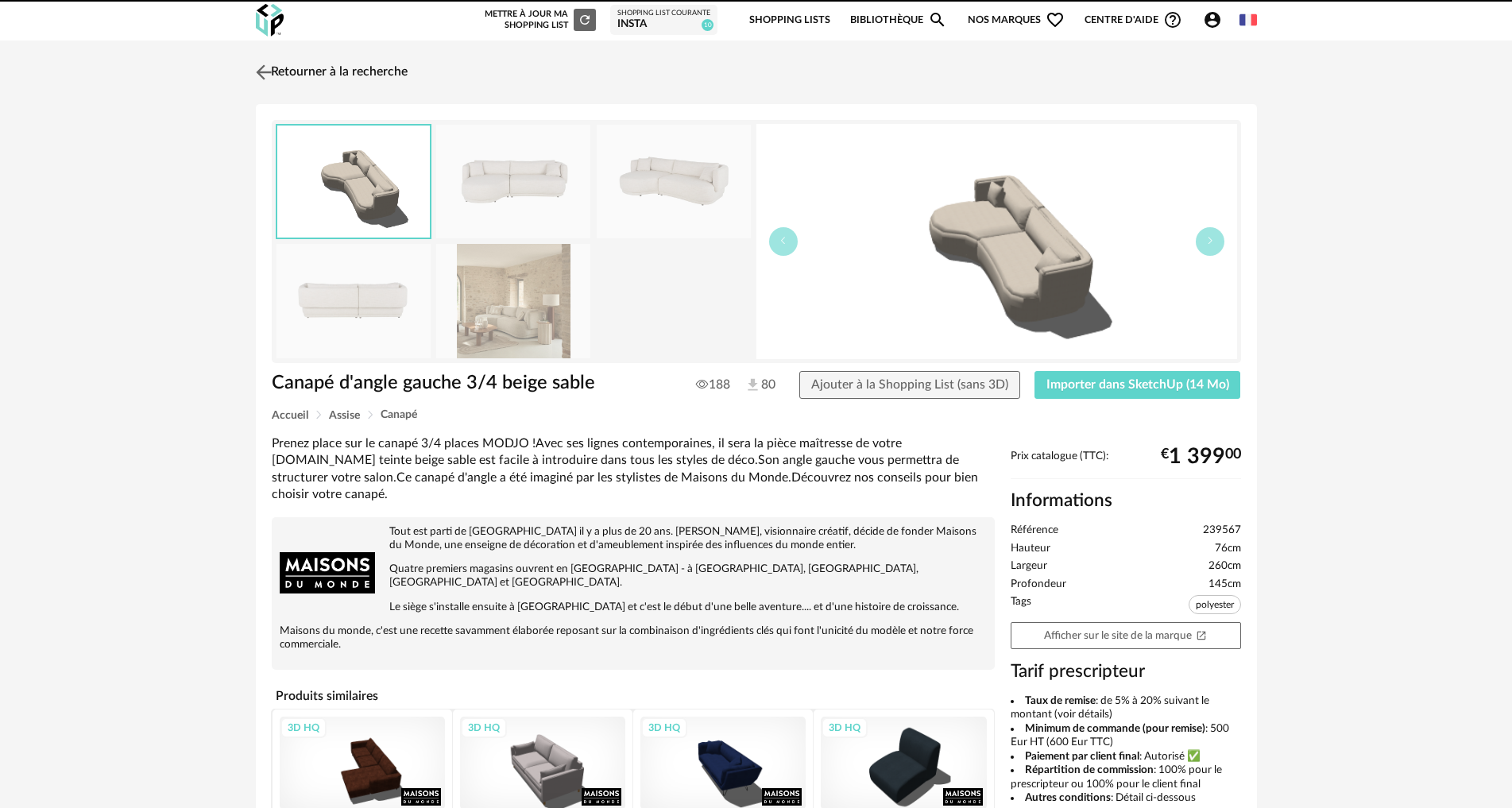
click at [267, 73] on img at bounding box center [264, 72] width 23 height 23
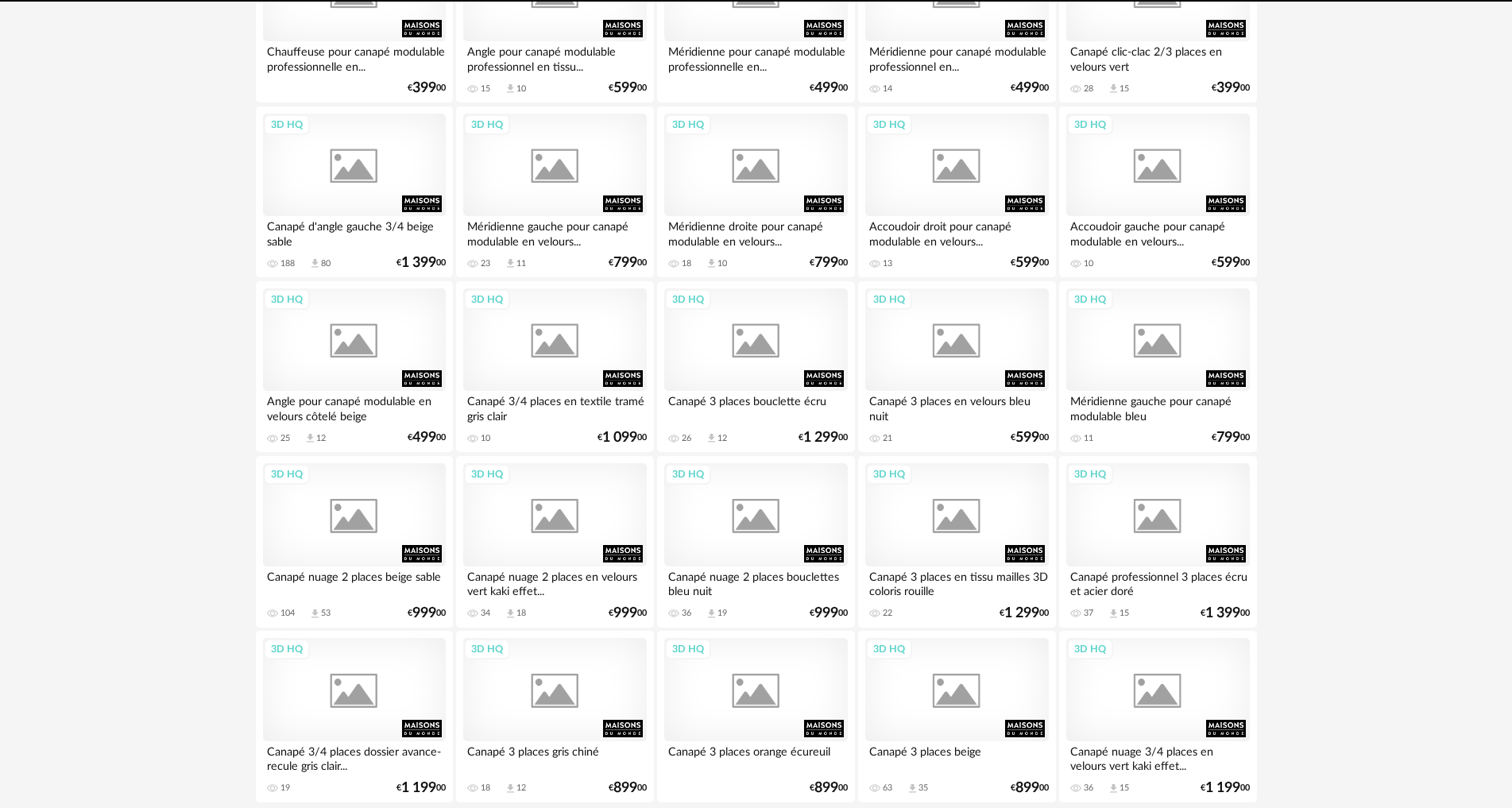
scroll to position [2976, 0]
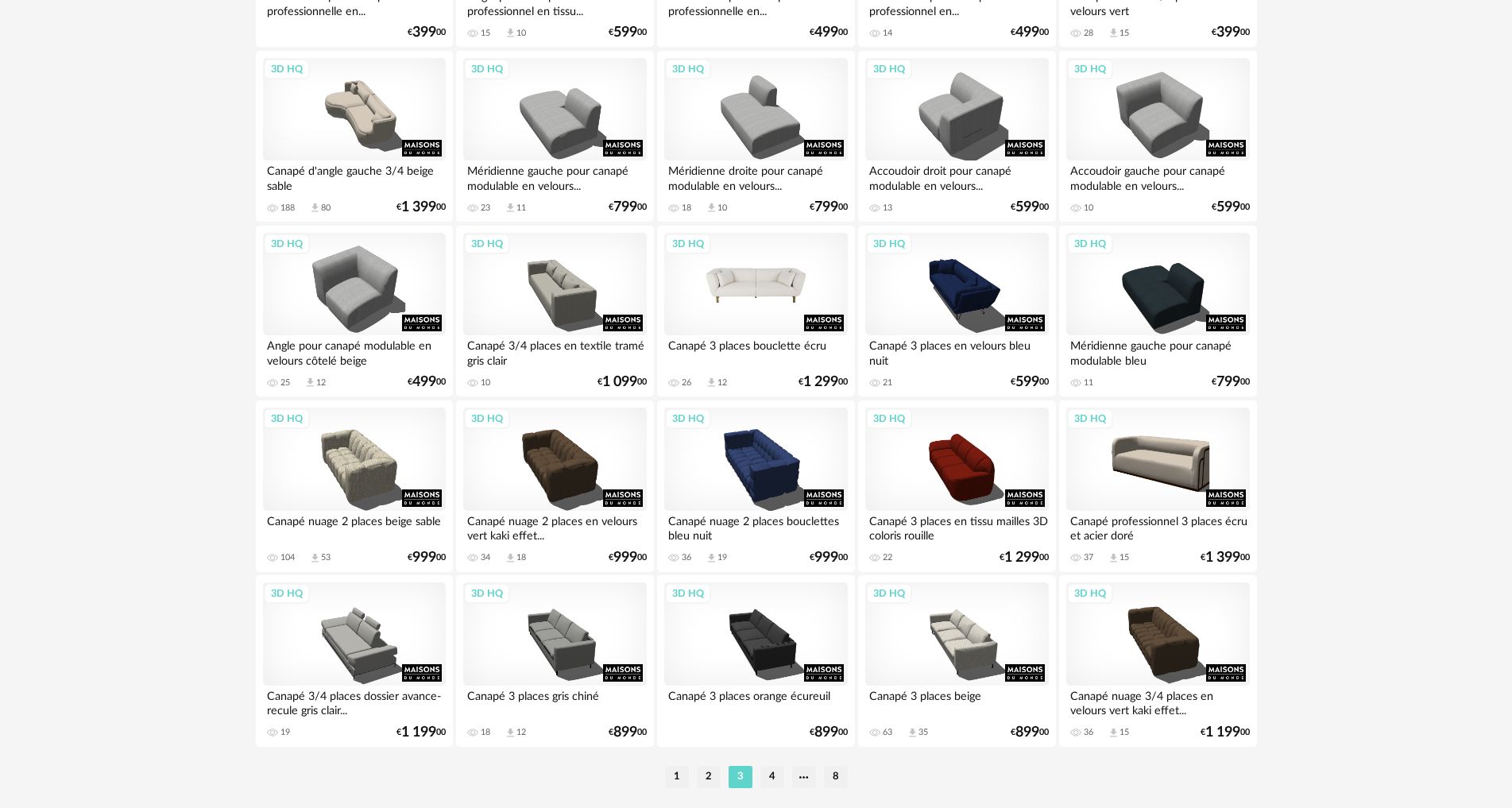
click at [776, 298] on div "3D HQ" at bounding box center [756, 285] width 183 height 104
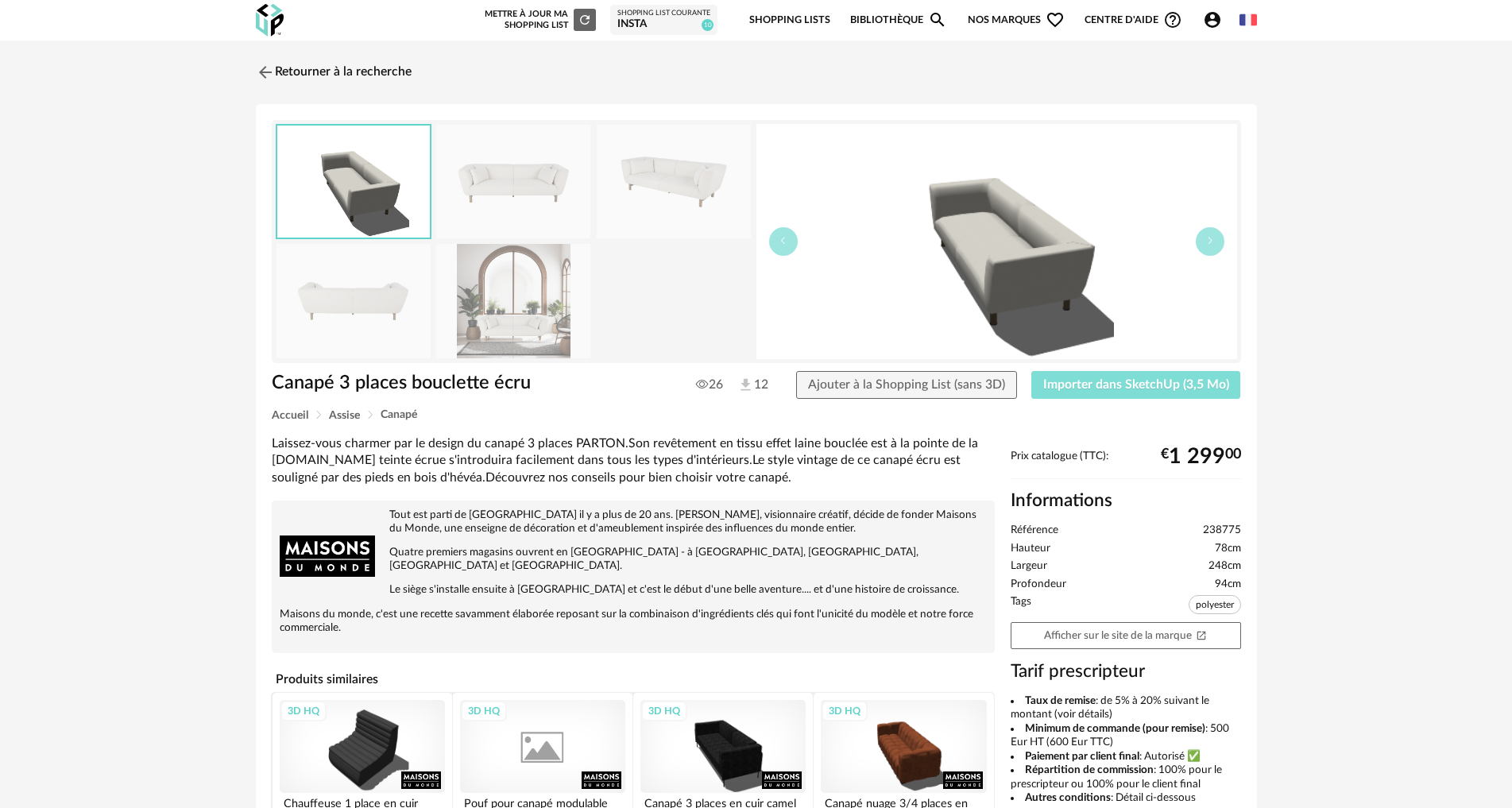
click at [1112, 388] on span "Importer dans SketchUp (3,5 Mo)" at bounding box center [1136, 384] width 186 height 12
